Goal: Find specific page/section: Find specific page/section

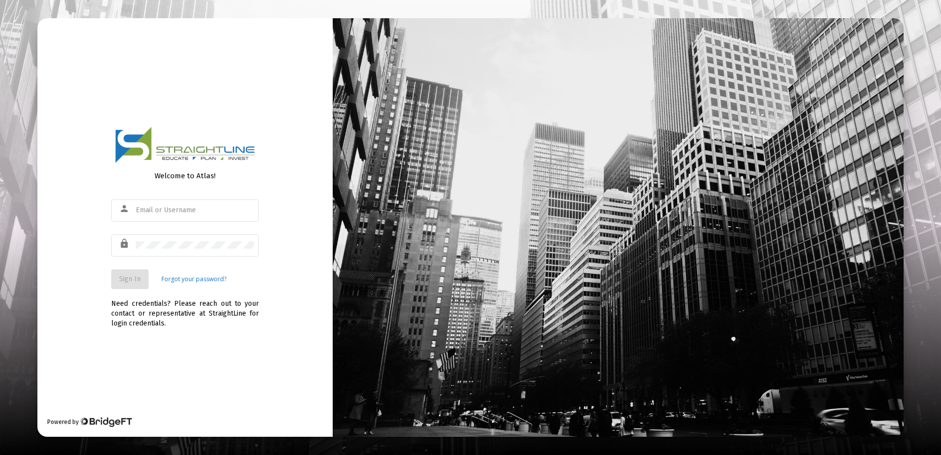
click at [165, 223] on div "person" at bounding box center [185, 215] width 148 height 32
click at [180, 204] on div at bounding box center [195, 210] width 118 height 24
click at [183, 208] on input "text" at bounding box center [195, 210] width 118 height 8
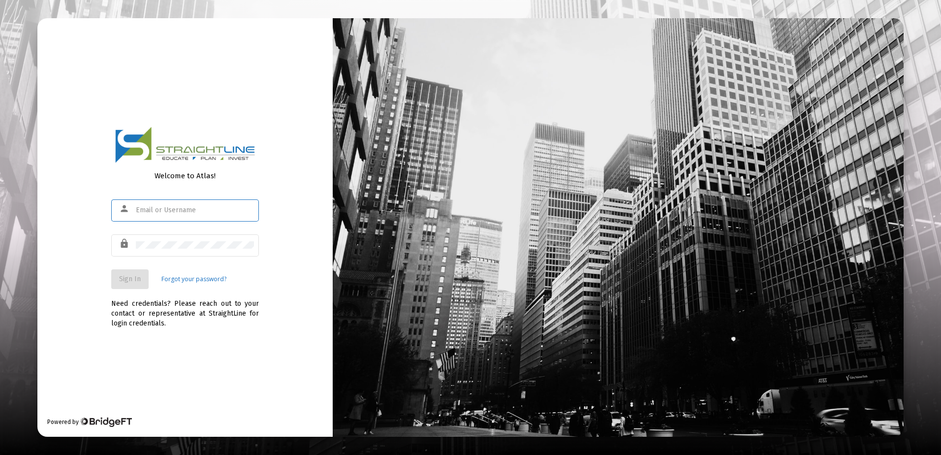
click at [184, 208] on input "text" at bounding box center [195, 210] width 118 height 8
type input "[EMAIL_ADDRESS][DOMAIN_NAME]"
click at [125, 277] on span "Sign In" at bounding box center [130, 279] width 22 height 8
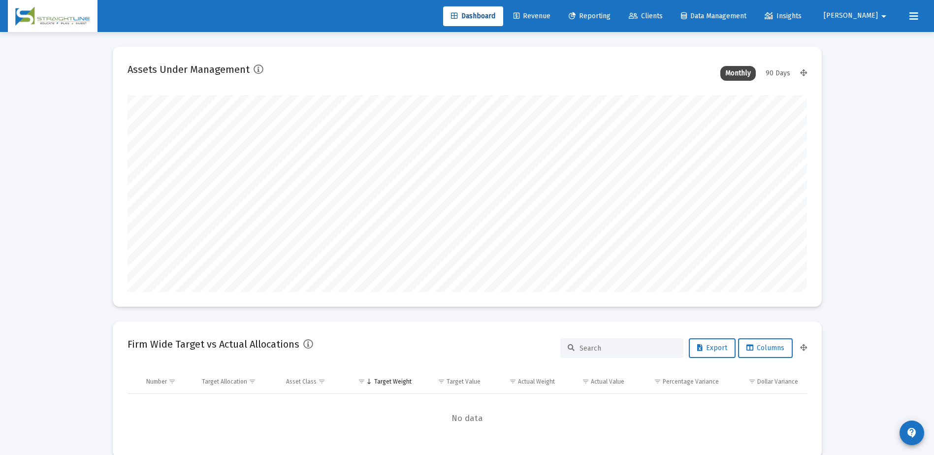
scroll to position [197, 366]
type input "[DATE]"
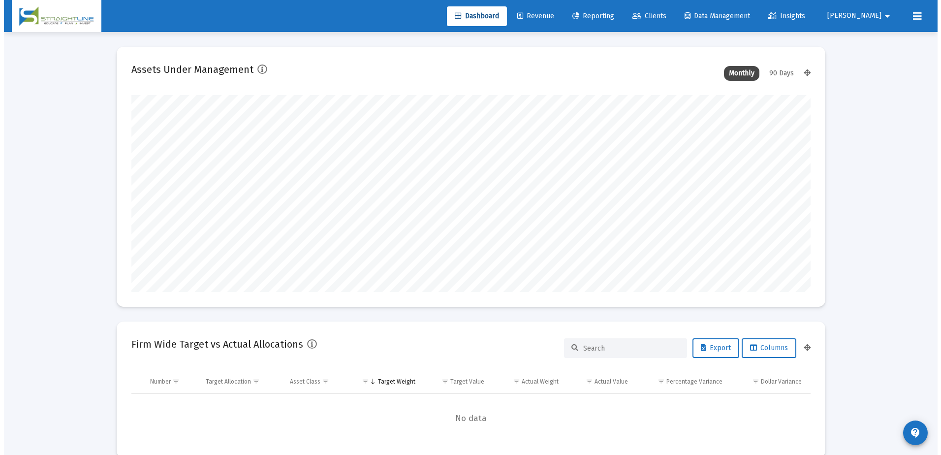
scroll to position [197, 318]
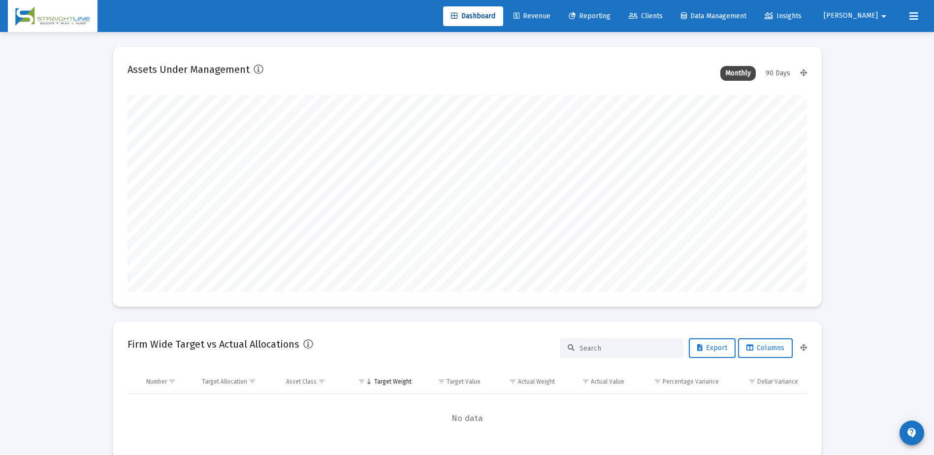
click at [671, 11] on link "Clients" at bounding box center [646, 16] width 50 height 20
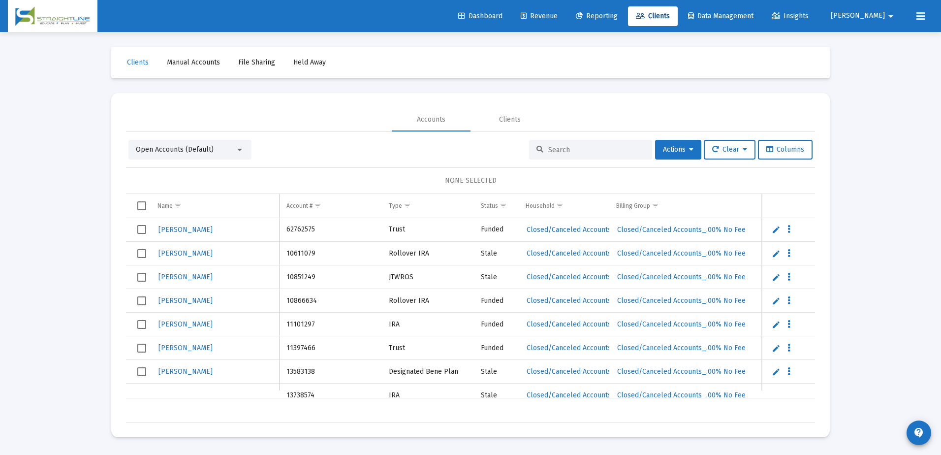
click at [548, 149] on input at bounding box center [596, 150] width 96 height 8
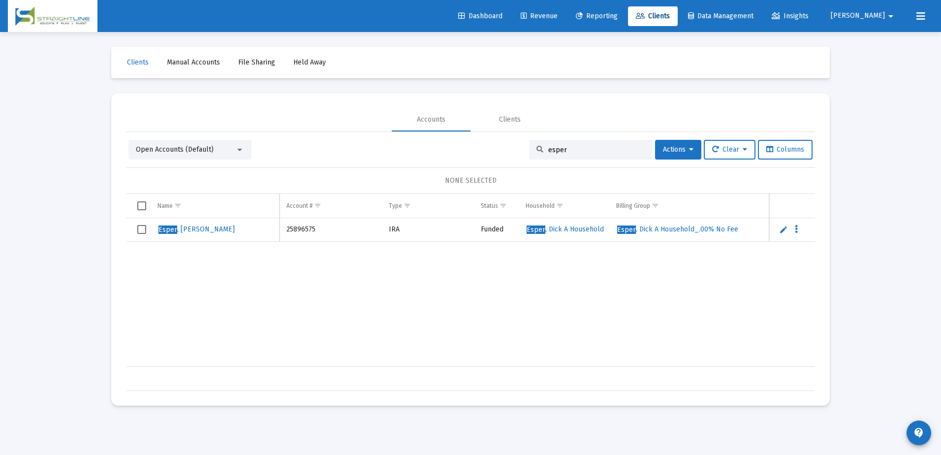
click at [551, 149] on input "esper" at bounding box center [596, 150] width 96 height 8
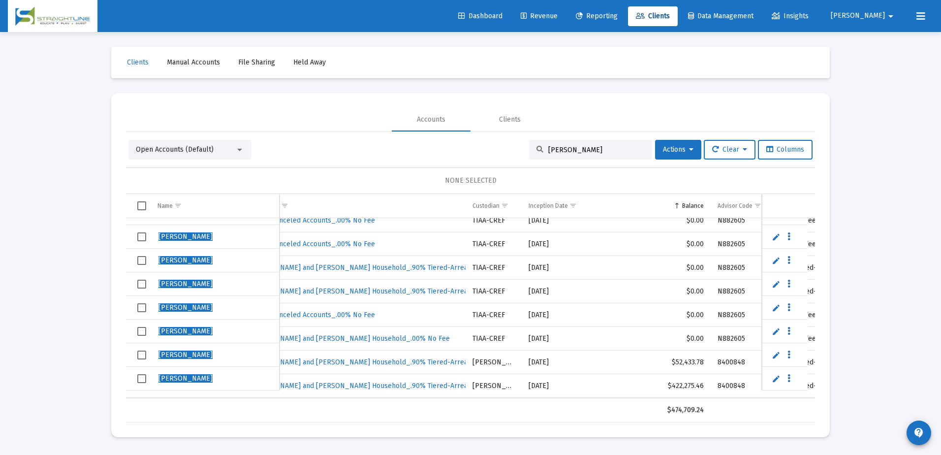
scroll to position [40, 185]
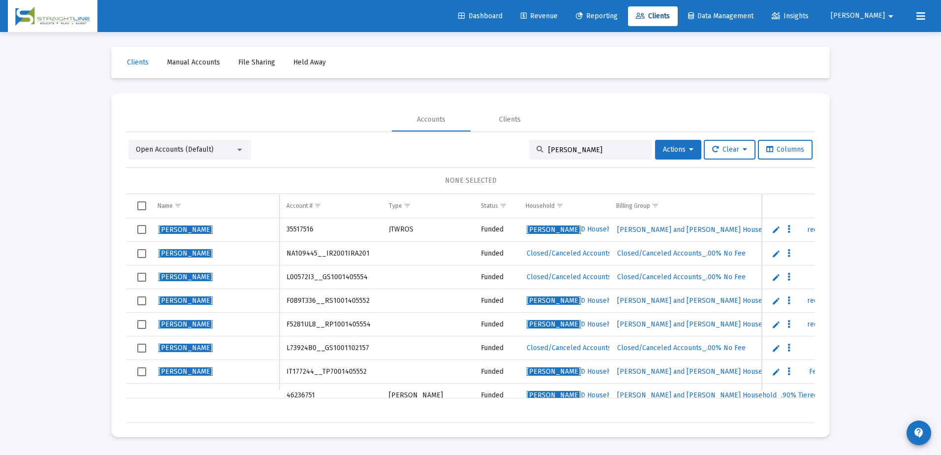
click at [561, 149] on input "[PERSON_NAME]" at bounding box center [596, 150] width 96 height 8
paste input "IT177244"
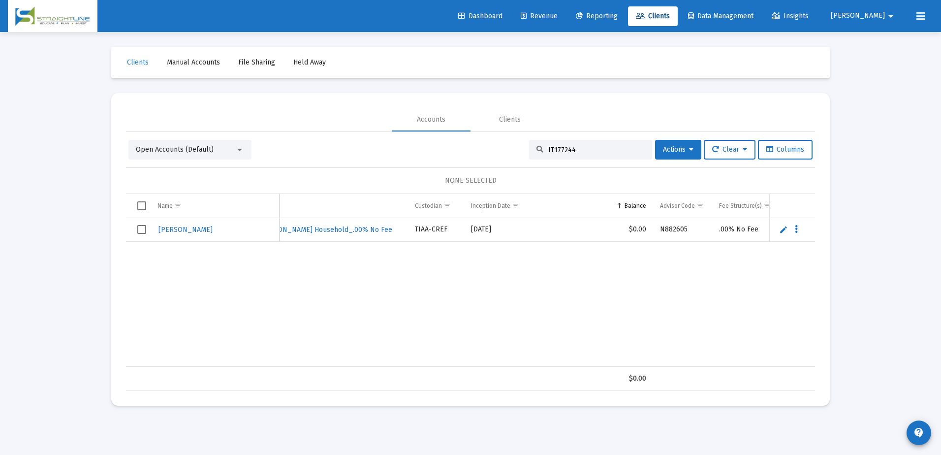
scroll to position [0, 485]
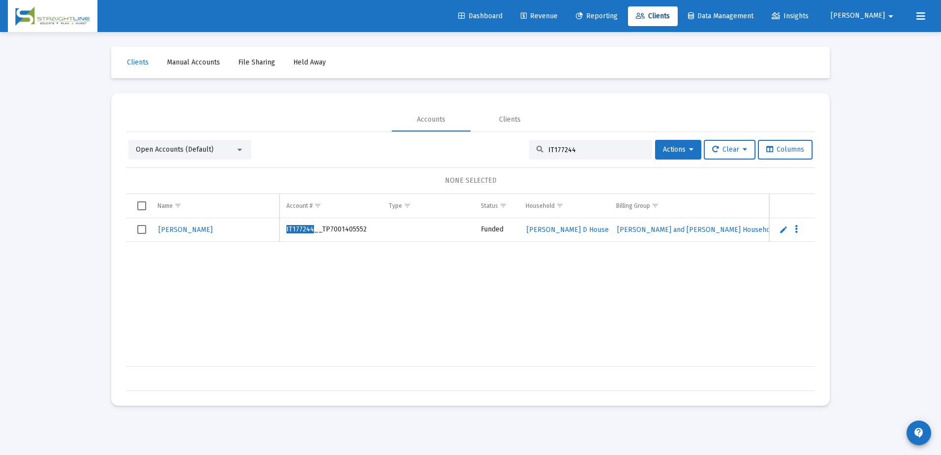
click at [578, 150] on input "IT177244" at bounding box center [596, 150] width 96 height 8
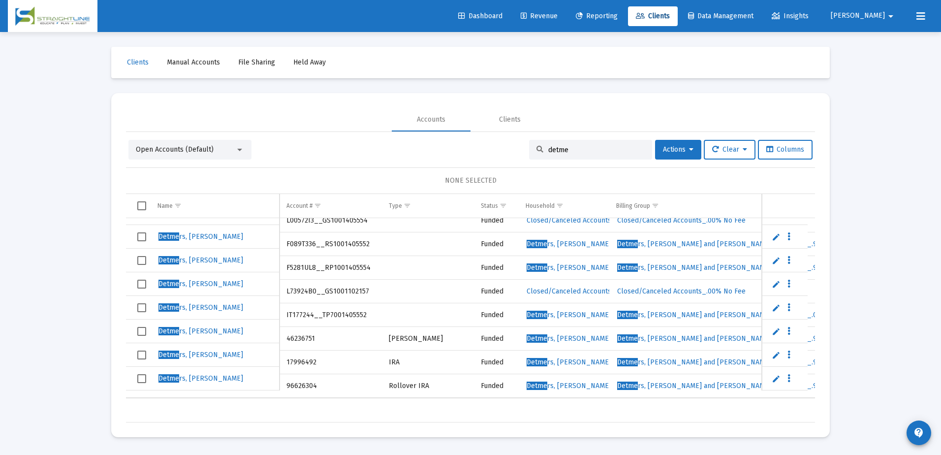
type input "detme"
drag, startPoint x: 390, startPoint y: 400, endPoint x: 405, endPoint y: 398, distance: 14.5
click at [405, 398] on div "$735,167.67" at bounding box center [470, 410] width 689 height 25
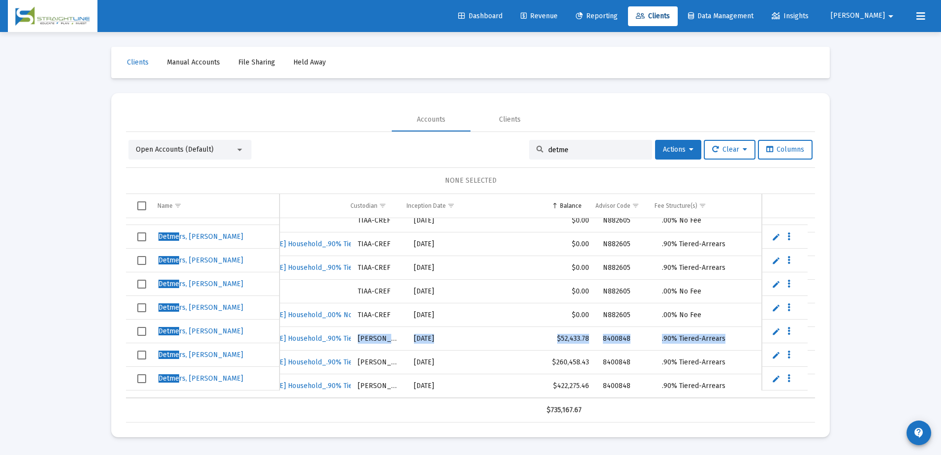
drag, startPoint x: 723, startPoint y: 331, endPoint x: 311, endPoint y: 321, distance: 411.7
click at [311, 327] on tr "Detme rs, [PERSON_NAME] 46236751 [PERSON_NAME] Funded Detme rs, [PERSON_NAME] D…" at bounding box center [228, 339] width 1175 height 24
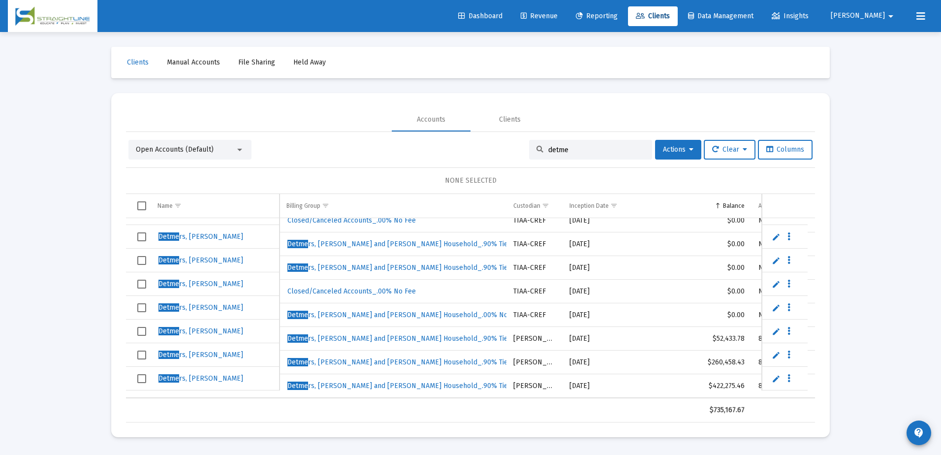
click at [213, 149] on div "Open Accounts (Default)" at bounding box center [185, 150] width 99 height 10
